Goal: Information Seeking & Learning: Learn about a topic

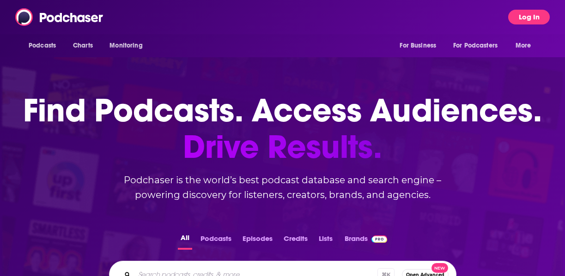
click at [538, 16] on button "Log In" at bounding box center [529, 17] width 42 height 15
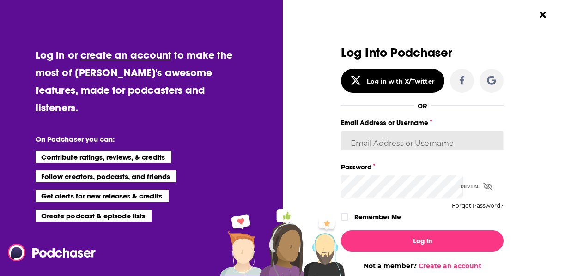
click at [417, 131] on input "Email Address or Username" at bounding box center [422, 143] width 163 height 25
click at [512, 108] on div "Log Into Podchaser Log in with X/Twitter OR Email Address or Username Password …" at bounding box center [421, 158] width 183 height 224
click at [504, 131] on div "Dialog" at bounding box center [504, 131] width 0 height 0
type input "FINNMadison"
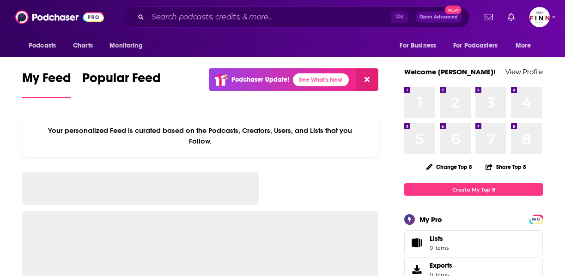
click at [294, 211] on div at bounding box center [200, 263] width 356 height 104
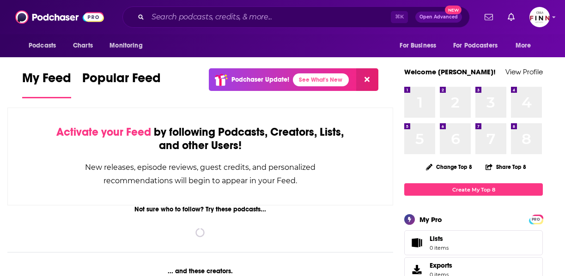
click at [229, 12] on div "⌘ K Open Advanced New" at bounding box center [296, 16] width 348 height 21
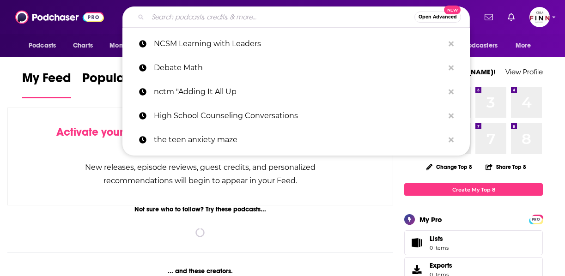
click at [229, 21] on input "Search podcasts, credits, & more..." at bounding box center [281, 17] width 267 height 15
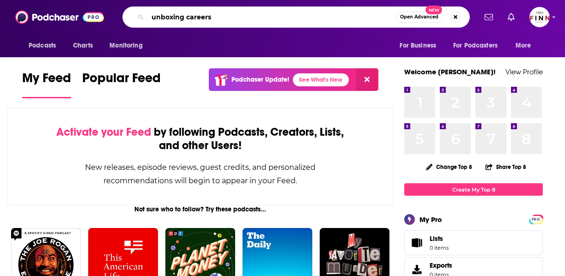
type input "unboxing careers"
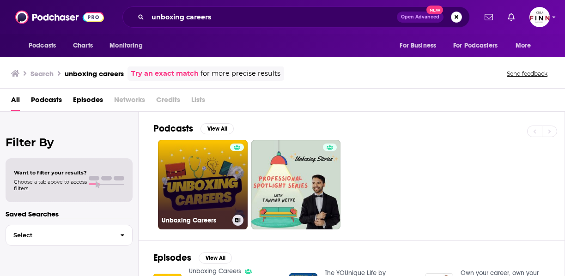
click at [174, 159] on link "Unboxing Careers" at bounding box center [203, 185] width 90 height 90
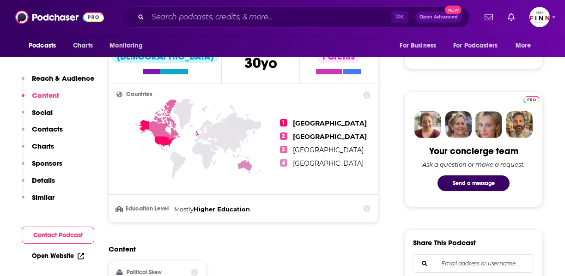
scroll to position [382, 0]
